Goal: Task Accomplishment & Management: Use online tool/utility

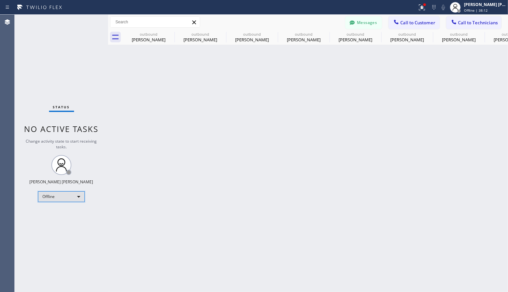
click at [62, 195] on div "Offline" at bounding box center [61, 197] width 47 height 11
click at [79, 210] on li "Available" at bounding box center [60, 214] width 45 height 8
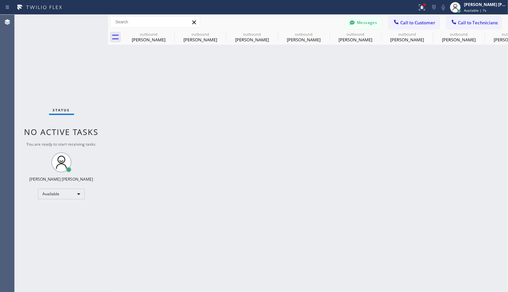
click at [383, 165] on div "Back to Dashboard Change Sender ID Customers Technicians [PERSON_NAME] Kuma [DA…" at bounding box center [308, 154] width 400 height 278
click at [151, 268] on div "Back to Dashboard Change Sender ID Customers Technicians [PERSON_NAME] Kuma [DA…" at bounding box center [308, 154] width 400 height 278
drag, startPoint x: 375, startPoint y: 127, endPoint x: 212, endPoint y: 10, distance: 200.4
click at [375, 127] on div "Back to Dashboard Change Sender ID Customers Technicians [PERSON_NAME] Kuma [DA…" at bounding box center [308, 154] width 400 height 278
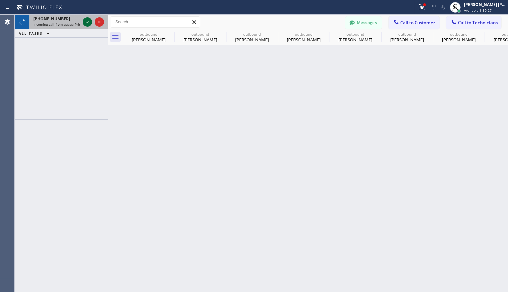
click at [89, 23] on icon at bounding box center [87, 22] width 8 height 8
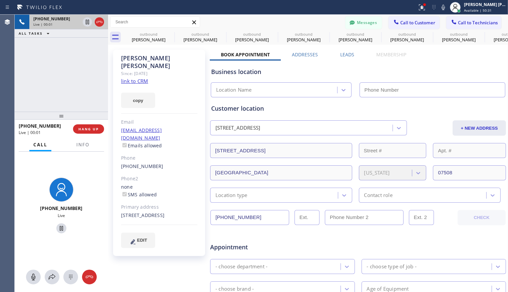
type input "[PHONE_NUMBER]"
click at [62, 63] on div "[PHONE_NUMBER] Live | 01:02 ALL TASKS ALL TASKS ACTIVE TASKS TASKS IN WRAP UP" at bounding box center [61, 63] width 93 height 97
click at [63, 78] on div "[PHONE_NUMBER] Live | 01:06 ALL TASKS ALL TASKS ACTIVE TASKS TASKS IN WRAP UP" at bounding box center [61, 63] width 93 height 97
click at [57, 77] on div "[PHONE_NUMBER] Live | 01:07 ALL TASKS ALL TASKS ACTIVE TASKS TASKS IN WRAP UP" at bounding box center [61, 63] width 93 height 97
click at [63, 73] on div "[PHONE_NUMBER] Live | 01:08 ALL TASKS ALL TASKS ACTIVE TASKS TASKS IN WRAP UP" at bounding box center [61, 63] width 93 height 97
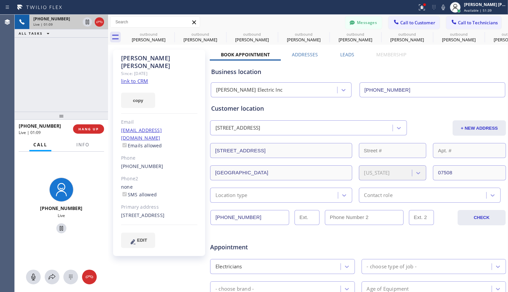
click at [71, 77] on div "[PHONE_NUMBER] Live | 01:09 ALL TASKS ALL TASKS ACTIVE TASKS TASKS IN WRAP UP" at bounding box center [61, 63] width 93 height 97
click at [58, 58] on div "[PHONE_NUMBER] Live | 01:12 ALL TASKS ALL TASKS ACTIVE TASKS TASKS IN WRAP UP" at bounding box center [61, 63] width 93 height 97
click at [79, 73] on div "[PHONE_NUMBER] Live | 01:19 ALL TASKS ALL TASKS ACTIVE TASKS TASKS IN WRAP UP" at bounding box center [61, 63] width 93 height 97
click at [72, 88] on div "[PHONE_NUMBER] Live | 01:20 ALL TASKS ALL TASKS ACTIVE TASKS TASKS IN WRAP UP" at bounding box center [61, 63] width 93 height 97
click at [78, 237] on div "[PHONE_NUMBER] Live" at bounding box center [61, 206] width 57 height 63
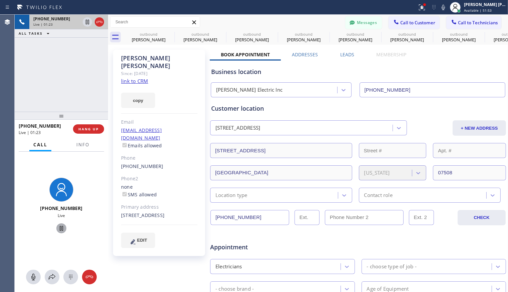
click at [59, 230] on icon at bounding box center [61, 229] width 8 height 8
click at [111, 261] on div "[PERSON_NAME] Since: [DATE] link to CRM copy Email [EMAIL_ADDRESS][DOMAIN_NAME]…" at bounding box center [160, 262] width 100 height 432
click at [146, 78] on link "link to CRM" at bounding box center [134, 81] width 27 height 7
click at [36, 277] on icon at bounding box center [33, 277] width 8 height 8
click at [398, 61] on div "Business location [PERSON_NAME] Electric Inc [PHONE_NUMBER]" at bounding box center [358, 79] width 297 height 37
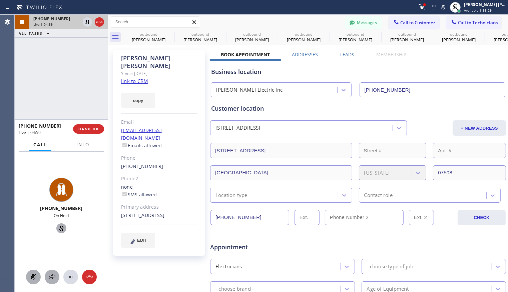
click at [49, 275] on icon at bounding box center [52, 277] width 8 height 8
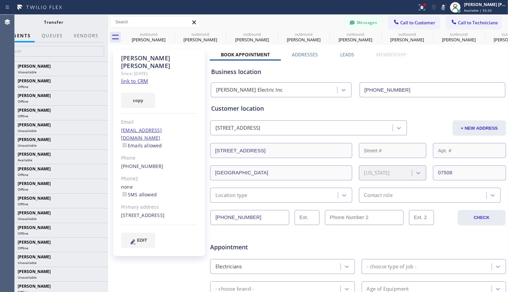
click at [367, 71] on div "Business location" at bounding box center [358, 71] width 294 height 9
click at [31, 53] on input "text" at bounding box center [54, 51] width 100 height 11
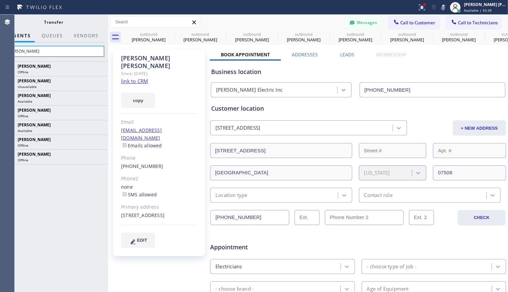
type input "[PERSON_NAME]"
click at [406, 112] on div "Customer location" at bounding box center [358, 108] width 294 height 9
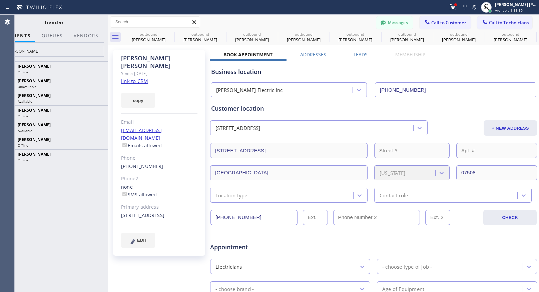
click at [61, 208] on div "[PERSON_NAME] Offline [PERSON_NAME] Unavailable [PERSON_NAME] Available [PERSON…" at bounding box center [54, 176] width 108 height 231
click at [383, 71] on div "Business location" at bounding box center [373, 71] width 325 height 9
click at [52, 206] on div "[PERSON_NAME] Offline [PERSON_NAME] Unavailable [PERSON_NAME] Available [PERSON…" at bounding box center [54, 176] width 108 height 231
click at [50, 37] on span "QUEUES" at bounding box center [52, 36] width 21 height 6
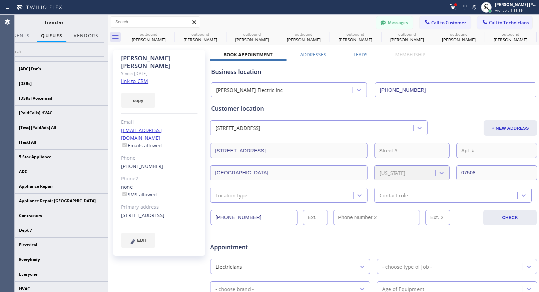
click at [93, 40] on button "Vendors" at bounding box center [86, 35] width 33 height 13
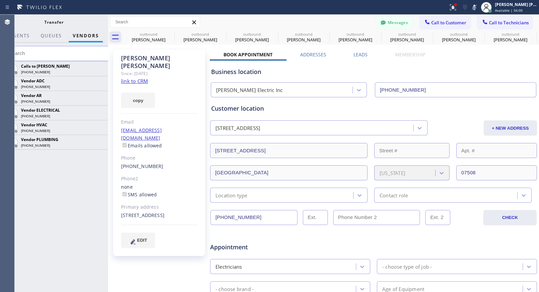
click at [118, 38] on icon at bounding box center [115, 37] width 7 height 5
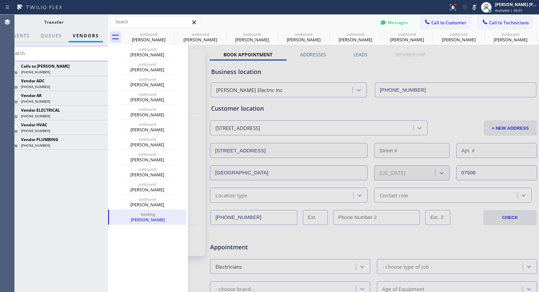
click at [118, 38] on icon at bounding box center [115, 37] width 7 height 5
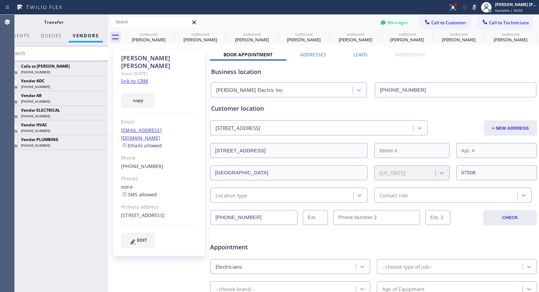
click at [175, 233] on div "EDIT" at bounding box center [159, 240] width 76 height 15
click at [31, 191] on div "Calls to [PERSON_NAME] [PHONE_NUMBER] Vendor ADC [PHONE_NUMBER] Vendor AR [PHON…" at bounding box center [54, 176] width 108 height 231
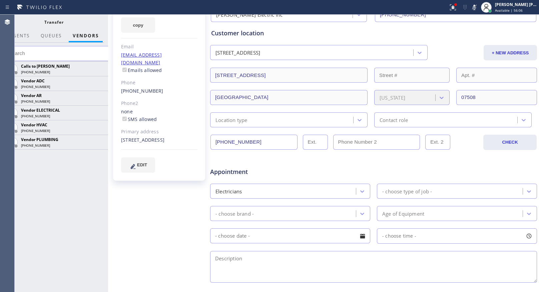
scroll to position [9, 0]
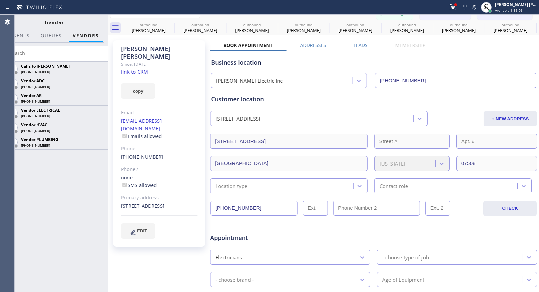
drag, startPoint x: 40, startPoint y: 203, endPoint x: 47, endPoint y: 168, distance: 36.1
click at [41, 203] on div "Calls to [PERSON_NAME] [PHONE_NUMBER] Vendor ADC [PHONE_NUMBER] Vendor AR [PHON…" at bounding box center [54, 176] width 108 height 231
click at [10, 22] on icon at bounding box center [7, 22] width 8 height 8
click at [6, 11] on icon at bounding box center [7, 7] width 8 height 8
click at [4, 7] on icon at bounding box center [7, 7] width 8 height 8
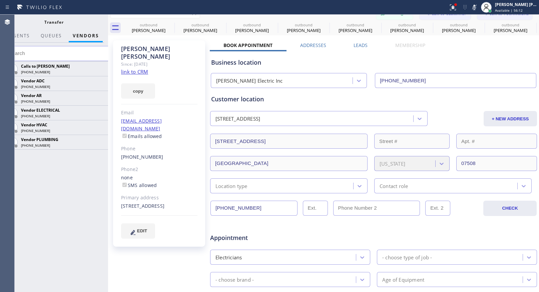
click at [72, 228] on div "Calls to [PERSON_NAME] [PHONE_NUMBER] Vendor ADC [PHONE_NUMBER] Vendor AR [PHON…" at bounding box center [54, 176] width 108 height 231
click at [117, 25] on icon at bounding box center [115, 27] width 7 height 5
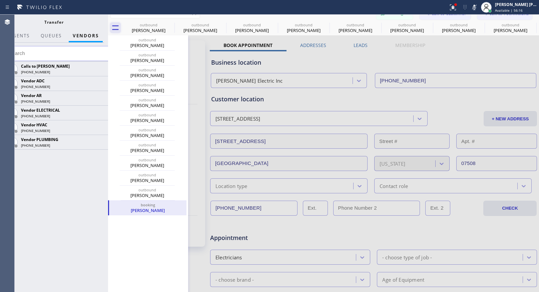
click at [117, 25] on icon at bounding box center [115, 27] width 7 height 5
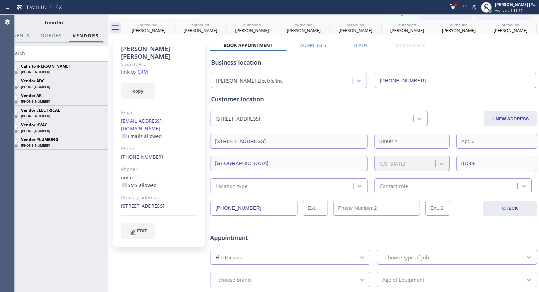
drag, startPoint x: 489, startPoint y: 45, endPoint x: 450, endPoint y: 21, distance: 45.6
click at [488, 45] on div "Book Appointment Addresses Leads Membership Business location [PERSON_NAME] Ele…" at bounding box center [374, 255] width 328 height 427
click at [473, 7] on icon at bounding box center [474, 7] width 3 height 5
click at [423, 51] on div "Business location [PERSON_NAME] Electric Inc [PHONE_NUMBER]" at bounding box center [374, 69] width 328 height 37
click at [25, 34] on span "AGENTS" at bounding box center [19, 36] width 20 height 6
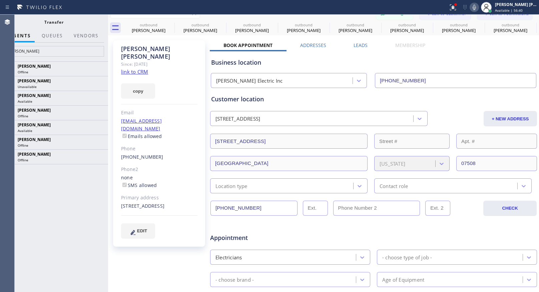
click at [461, 57] on div "Business location [PERSON_NAME] Electric Inc [PHONE_NUMBER]" at bounding box center [374, 69] width 328 height 37
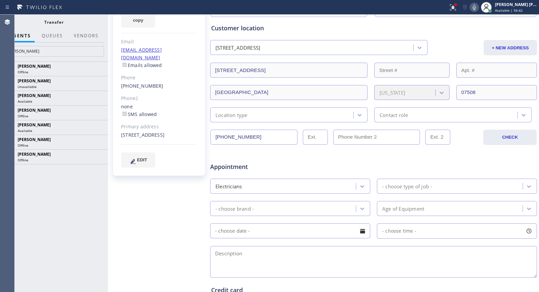
scroll to position [0, 0]
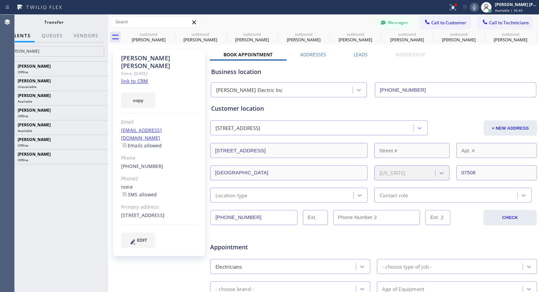
click at [476, 6] on icon at bounding box center [475, 7] width 8 height 8
click at [474, 6] on icon at bounding box center [474, 7] width 3 height 5
click at [25, 226] on div "[PERSON_NAME] Offline [PERSON_NAME] Unavailable [PERSON_NAME] Available [PERSON…" at bounding box center [54, 176] width 108 height 231
click at [30, 23] on div "Transfer" at bounding box center [54, 22] width 82 height 6
click at [20, 6] on icon at bounding box center [39, 7] width 44 height 5
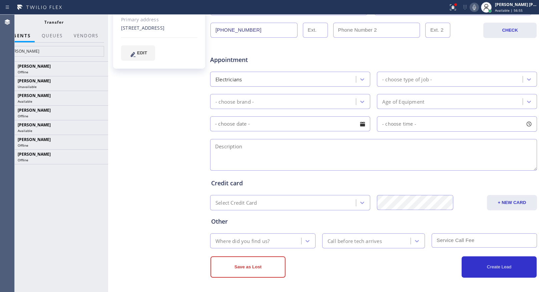
scroll to position [9, 0]
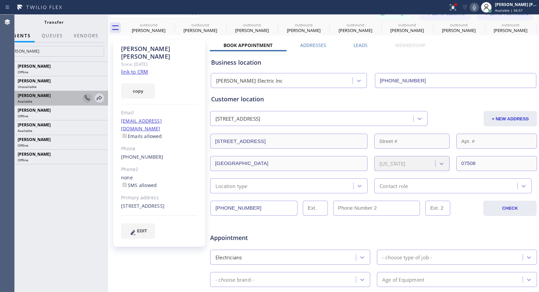
click at [86, 98] on icon at bounding box center [87, 97] width 5 height 5
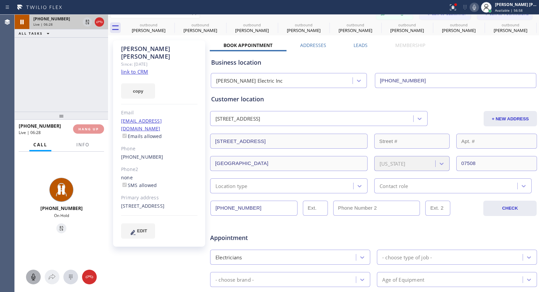
type input "[PHONE_NUMBER]"
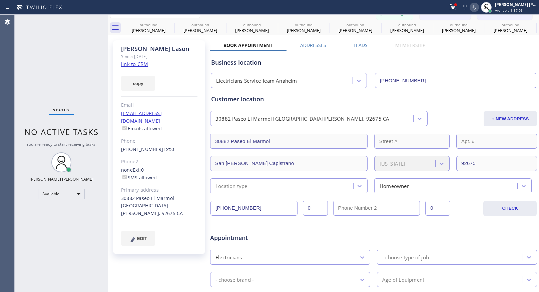
click at [466, 56] on div "Business location Electricians Service Team Anaheim [PHONE_NUMBER]" at bounding box center [374, 69] width 328 height 37
click at [48, 82] on div "Status No active tasks You are ready to start receiving tasks. [PERSON_NAME] [P…" at bounding box center [61, 154] width 93 height 278
click at [508, 10] on span "Available | 57:12" at bounding box center [509, 10] width 28 height 5
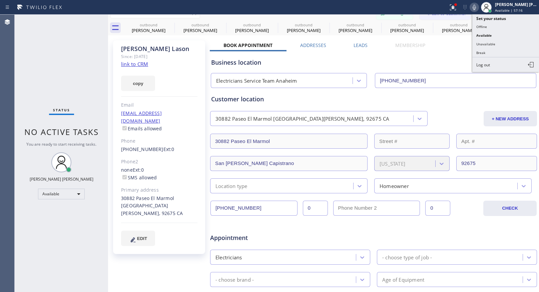
click at [61, 87] on div "Status No active tasks You are ready to start receiving tasks. [PERSON_NAME] [P…" at bounding box center [61, 154] width 93 height 278
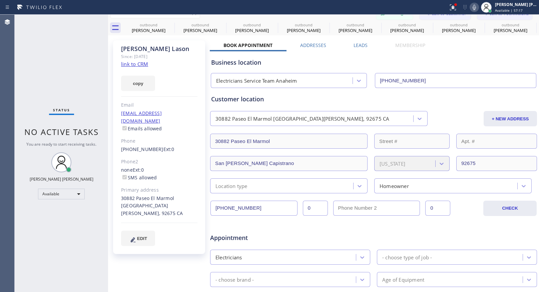
click at [82, 67] on div "Status No active tasks You are ready to start receiving tasks. [PERSON_NAME] [P…" at bounding box center [61, 154] width 93 height 278
click at [449, 99] on div "Customer location" at bounding box center [373, 99] width 325 height 9
click at [71, 265] on div "Status No active tasks You are ready to start receiving tasks. [PERSON_NAME] [P…" at bounding box center [61, 154] width 93 height 278
click at [75, 67] on div "Status No active tasks You are ready to start receiving tasks. [PERSON_NAME] [P…" at bounding box center [61, 154] width 93 height 278
click at [84, 88] on div "Status No active tasks You are ready to start receiving tasks. [PERSON_NAME] [P…" at bounding box center [61, 154] width 93 height 278
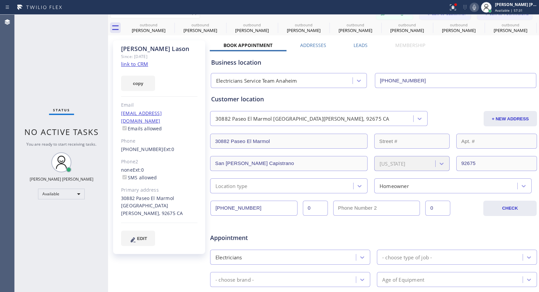
drag, startPoint x: 455, startPoint y: 92, endPoint x: 391, endPoint y: 88, distance: 63.9
click at [455, 92] on div "Customer location [GEOGRAPHIC_DATA] [GEOGRAPHIC_DATA][PERSON_NAME] + NEW ADDRES…" at bounding box center [374, 140] width 328 height 105
drag, startPoint x: 46, startPoint y: 88, endPoint x: 78, endPoint y: 74, distance: 34.8
click at [46, 88] on div "Status No active tasks You are ready to start receiving tasks. [PERSON_NAME] [P…" at bounding box center [61, 154] width 93 height 278
click at [67, 53] on div "Status No active tasks You are ready to start receiving tasks. [PERSON_NAME] [P…" at bounding box center [61, 154] width 93 height 278
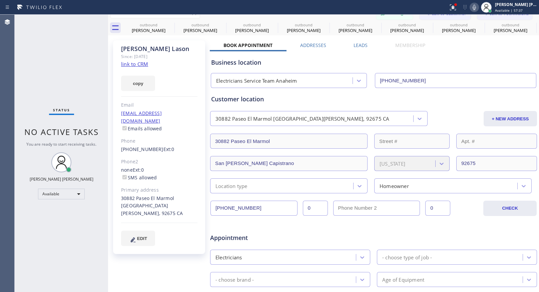
click at [71, 92] on div "Status No active tasks You are ready to start receiving tasks. [PERSON_NAME] [P…" at bounding box center [61, 154] width 93 height 278
